Goal: Transaction & Acquisition: Purchase product/service

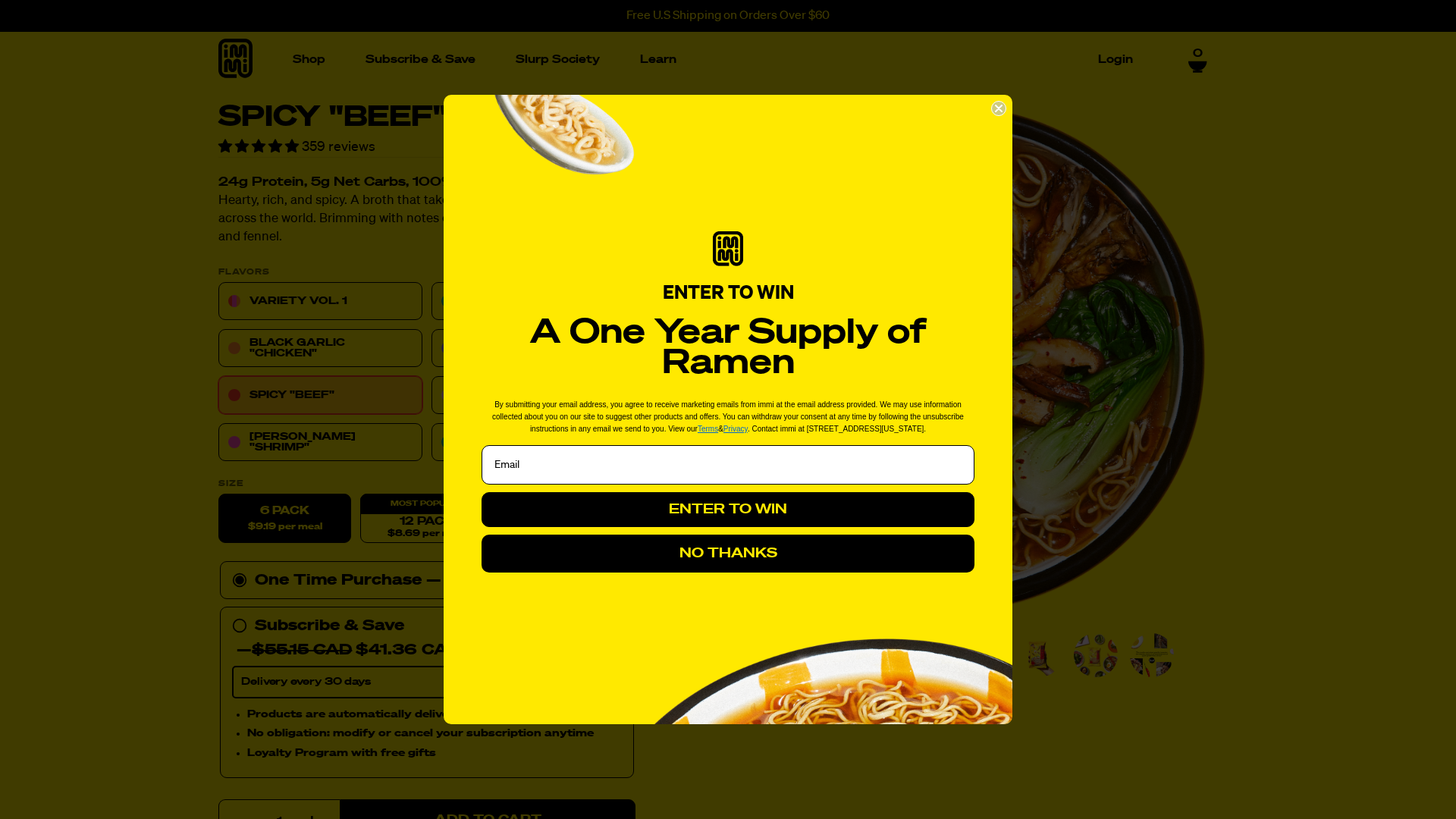
select select "highest-rating"
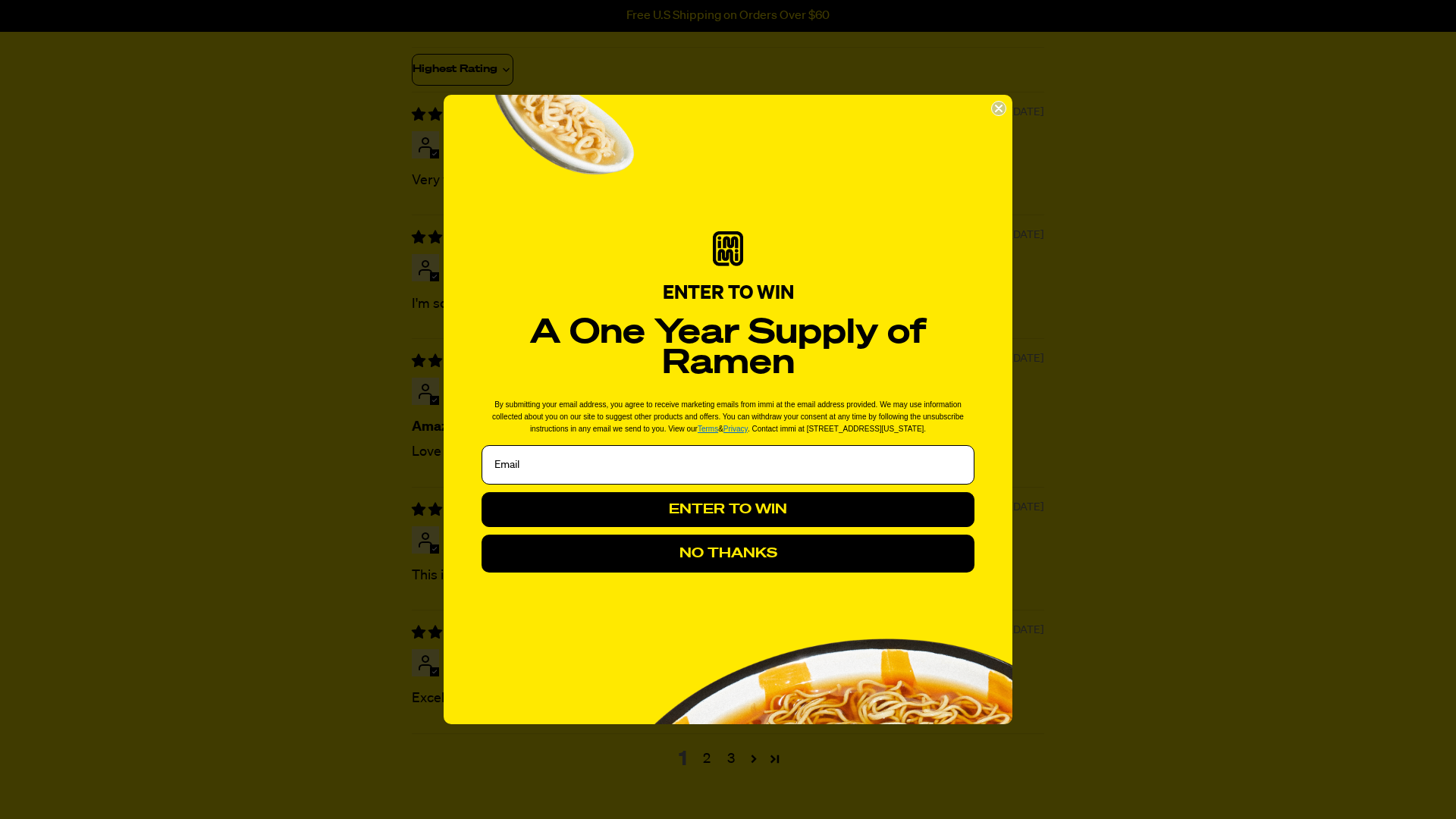
scroll to position [5717, 0]
